Goal: Check status: Check status

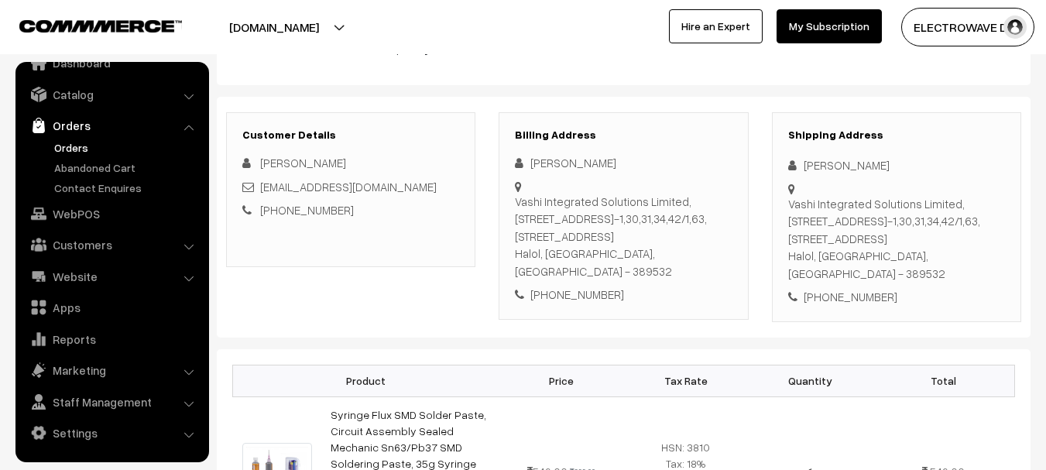
scroll to position [155, 0]
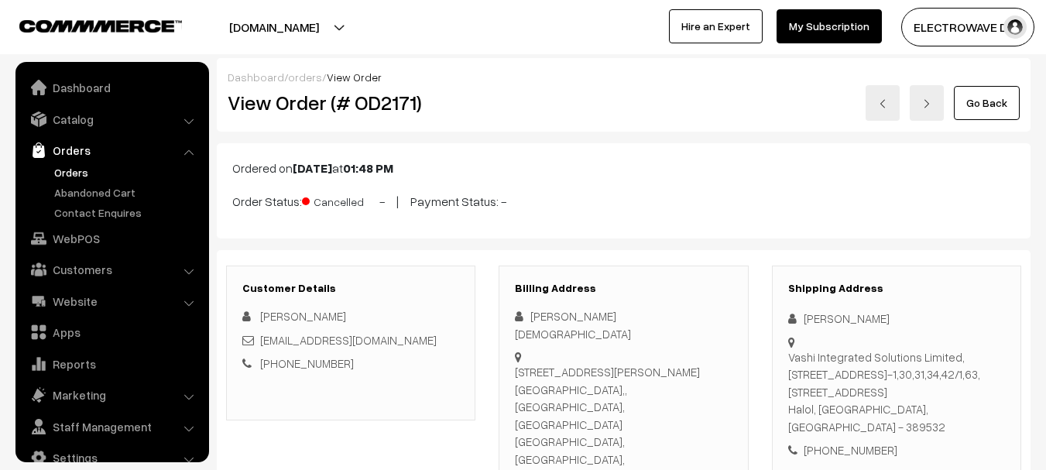
scroll to position [25, 0]
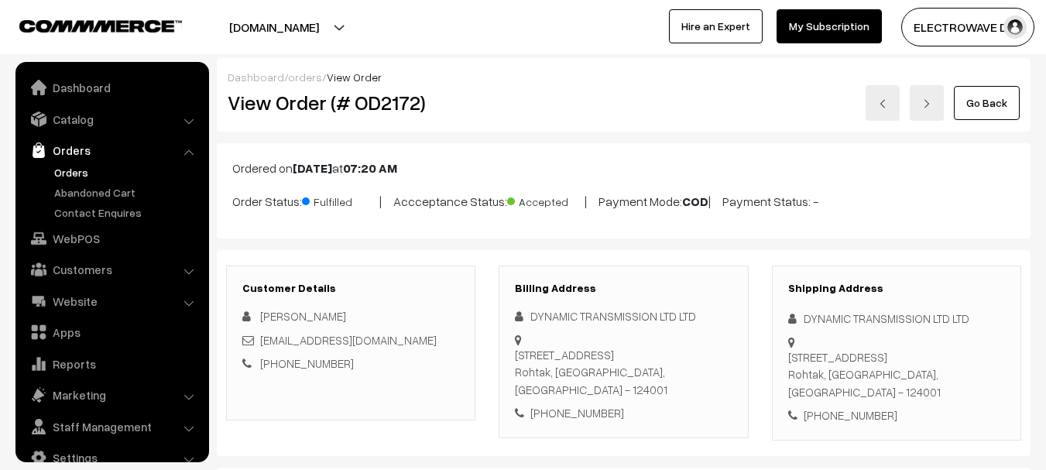
scroll to position [25, 0]
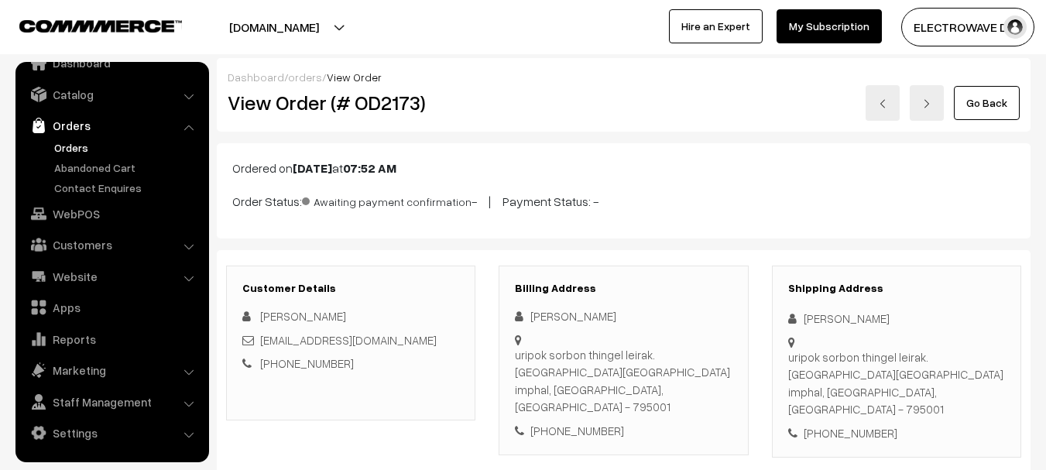
click at [102, 120] on link "Orders" at bounding box center [111, 126] width 184 height 28
click at [88, 123] on link "Orders" at bounding box center [111, 126] width 184 height 28
click at [76, 139] on link "Orders" at bounding box center [126, 147] width 153 height 16
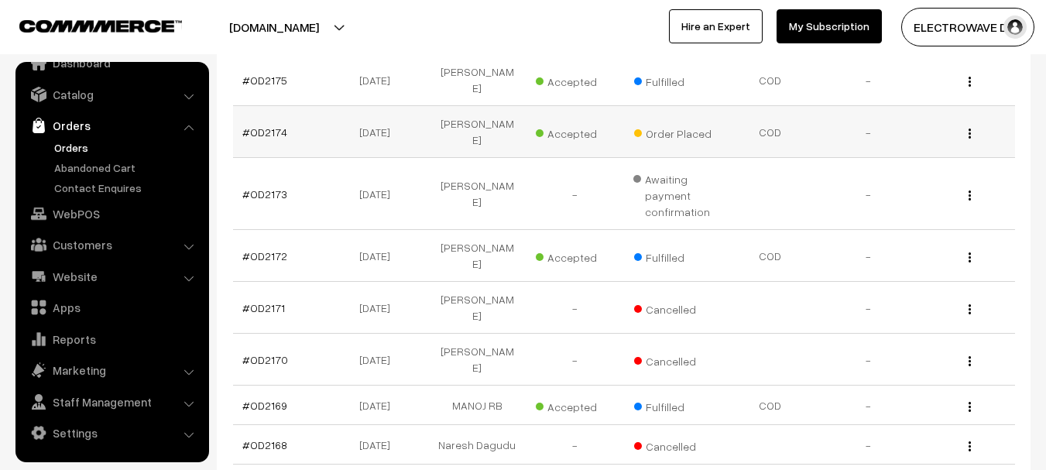
scroll to position [232, 0]
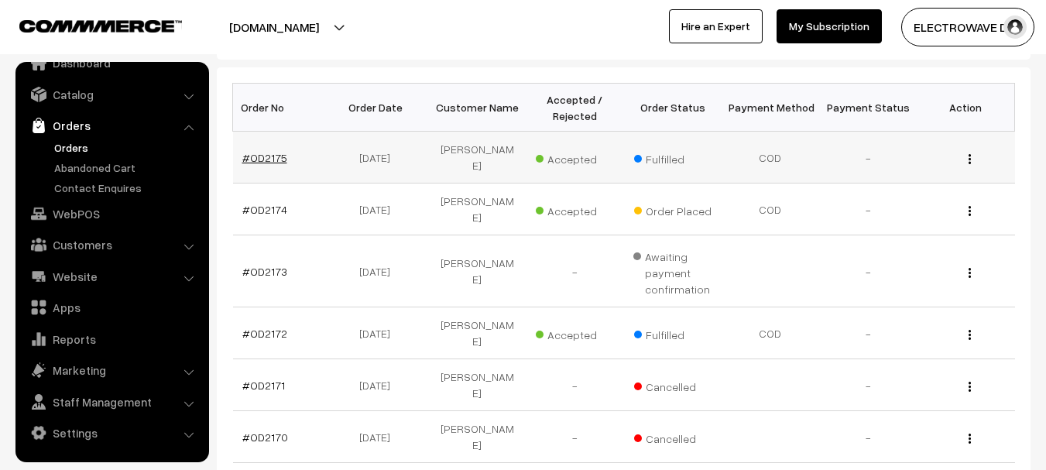
click at [259, 155] on link "#OD2175" at bounding box center [264, 157] width 45 height 13
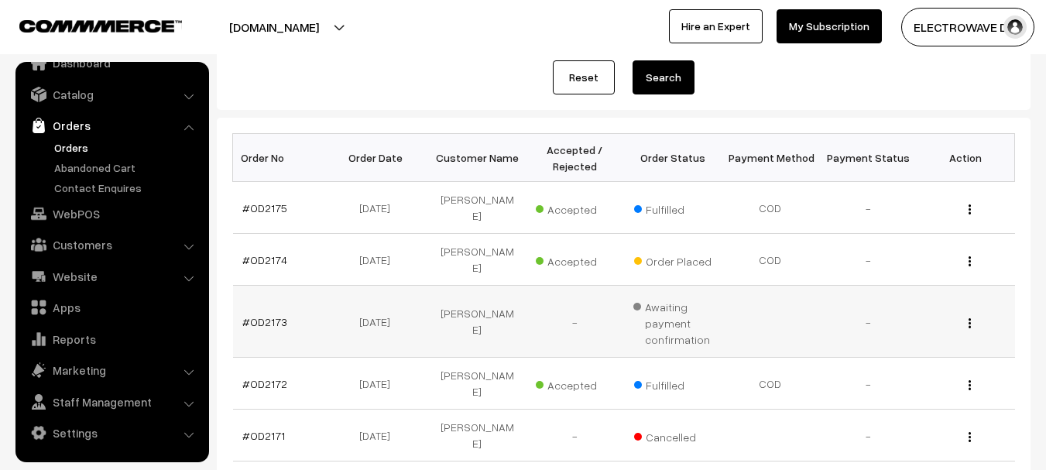
scroll to position [155, 0]
